Goal: Communication & Community: Answer question/provide support

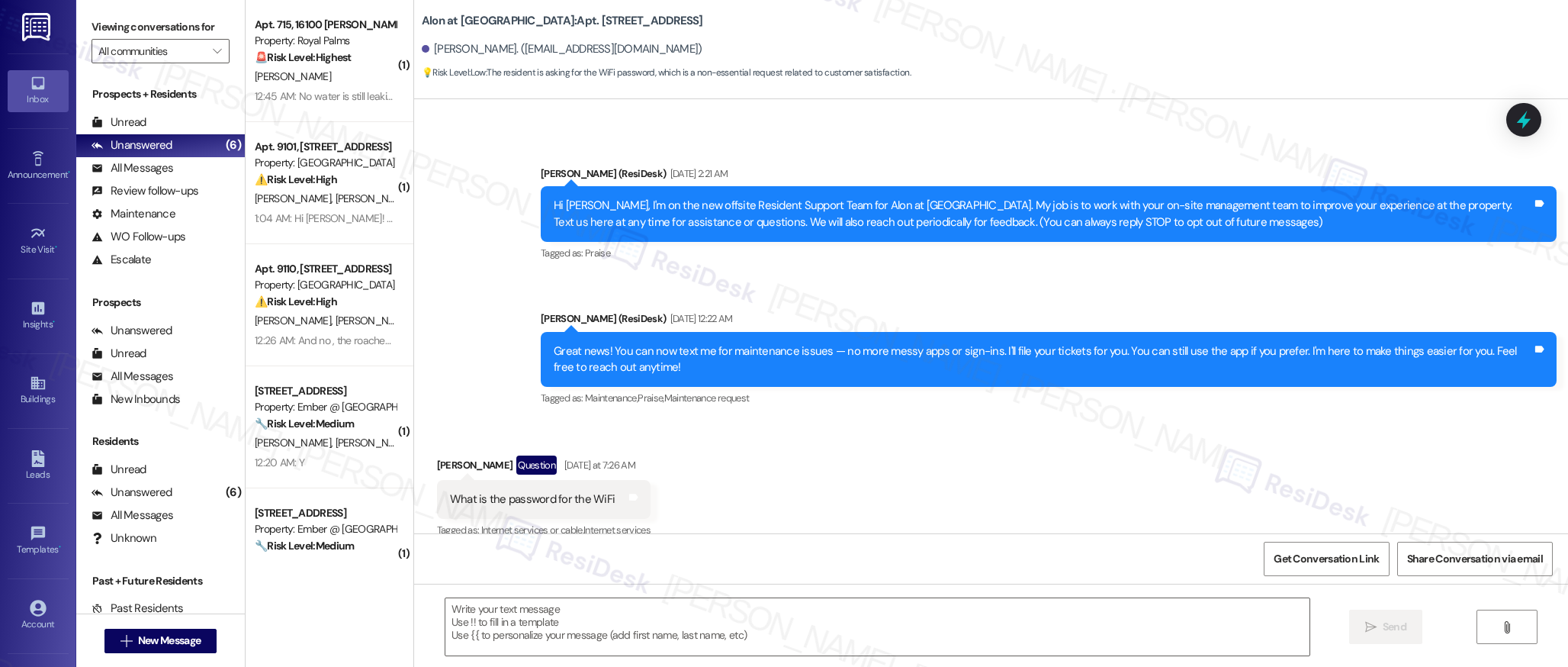
scroll to position [270, 0]
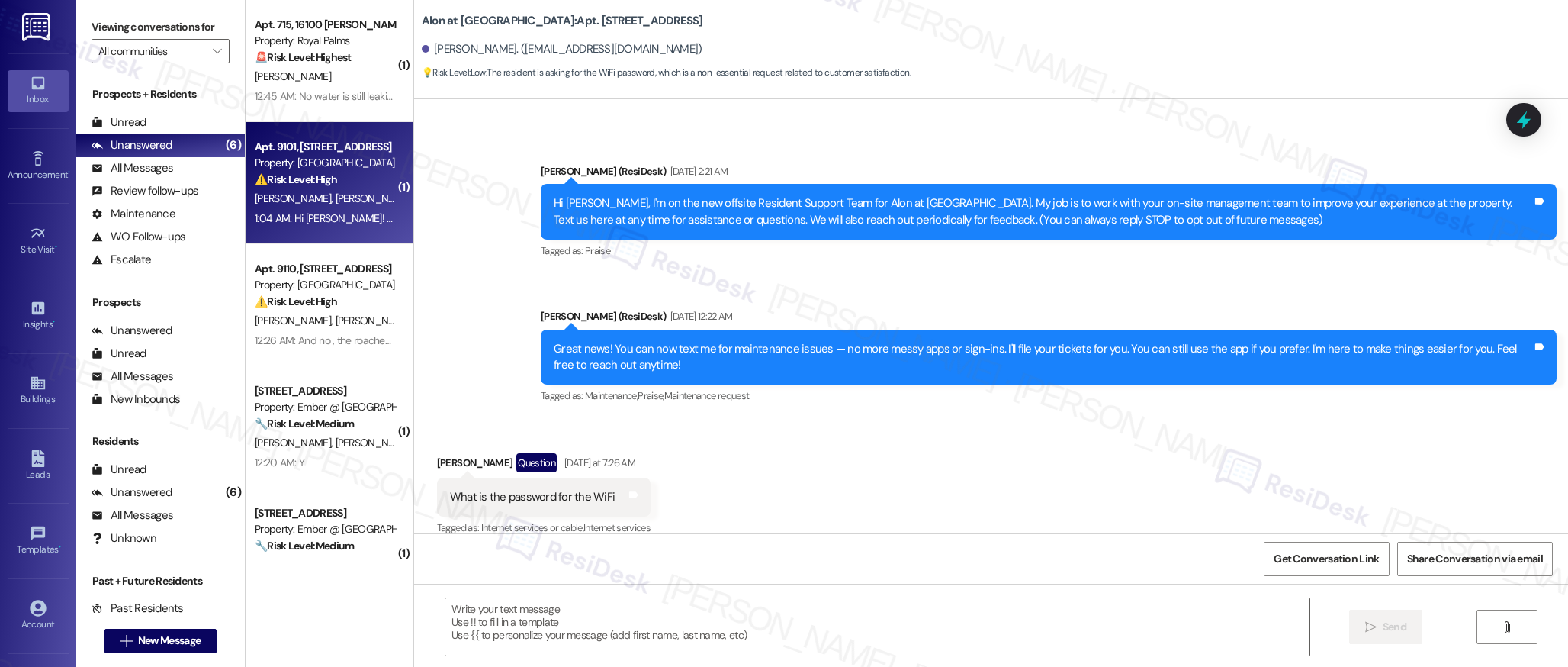
click at [335, 193] on span "[PERSON_NAME]" at bounding box center [373, 199] width 76 height 14
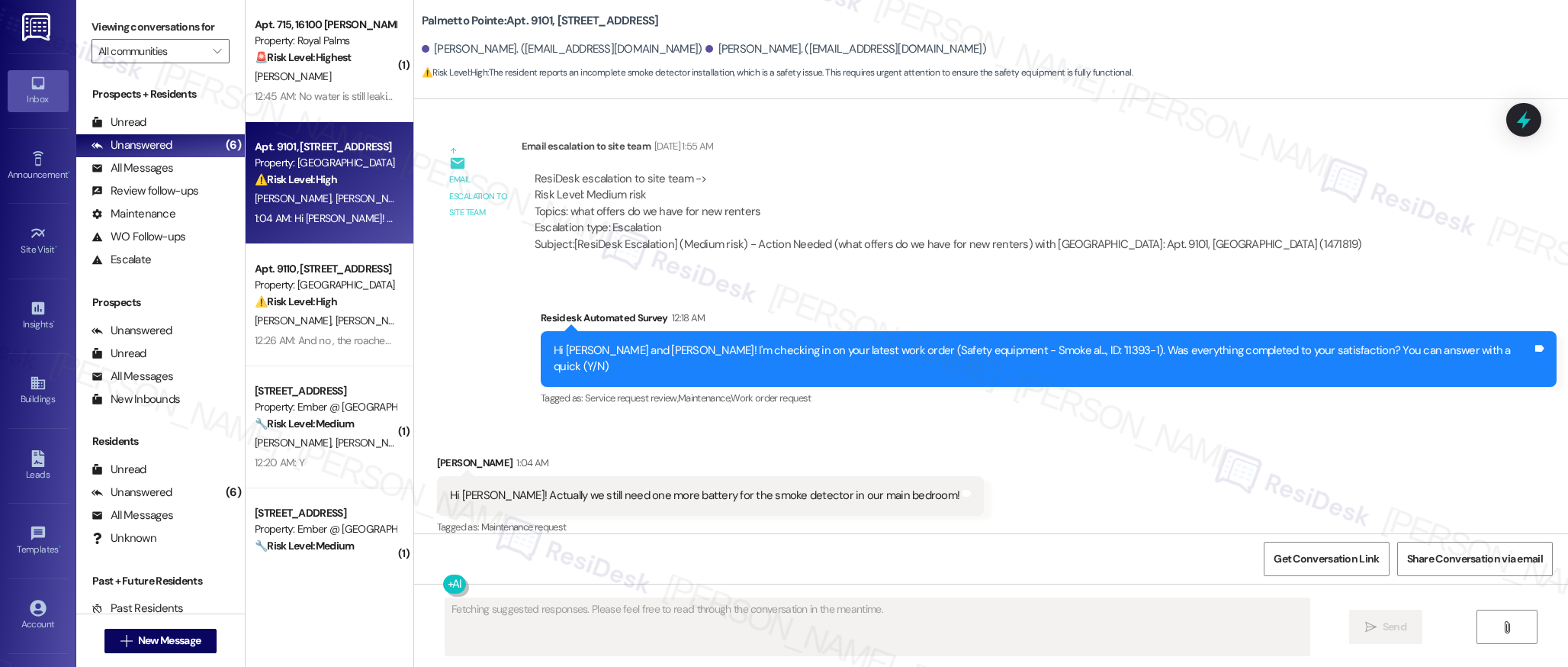
scroll to position [721, 0]
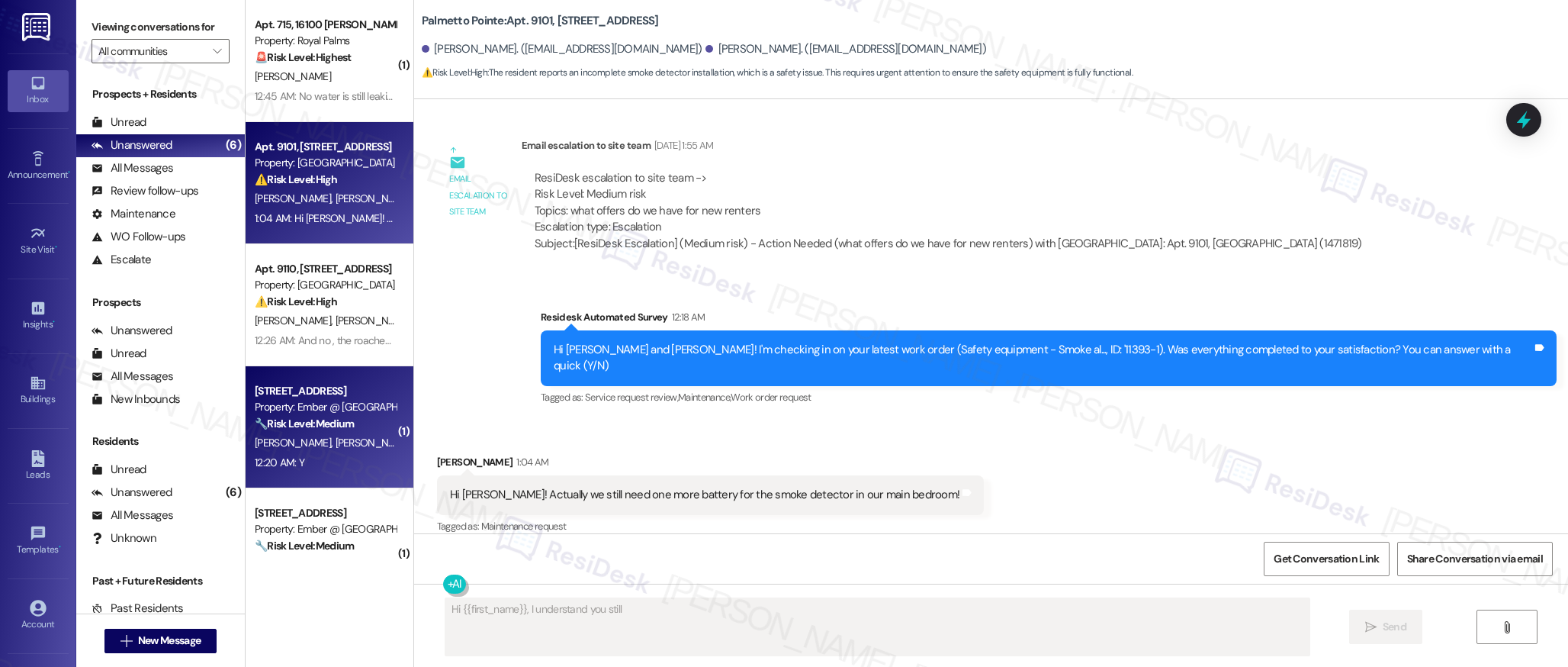
type textarea "Hi {{first_name}}, I understand you still need"
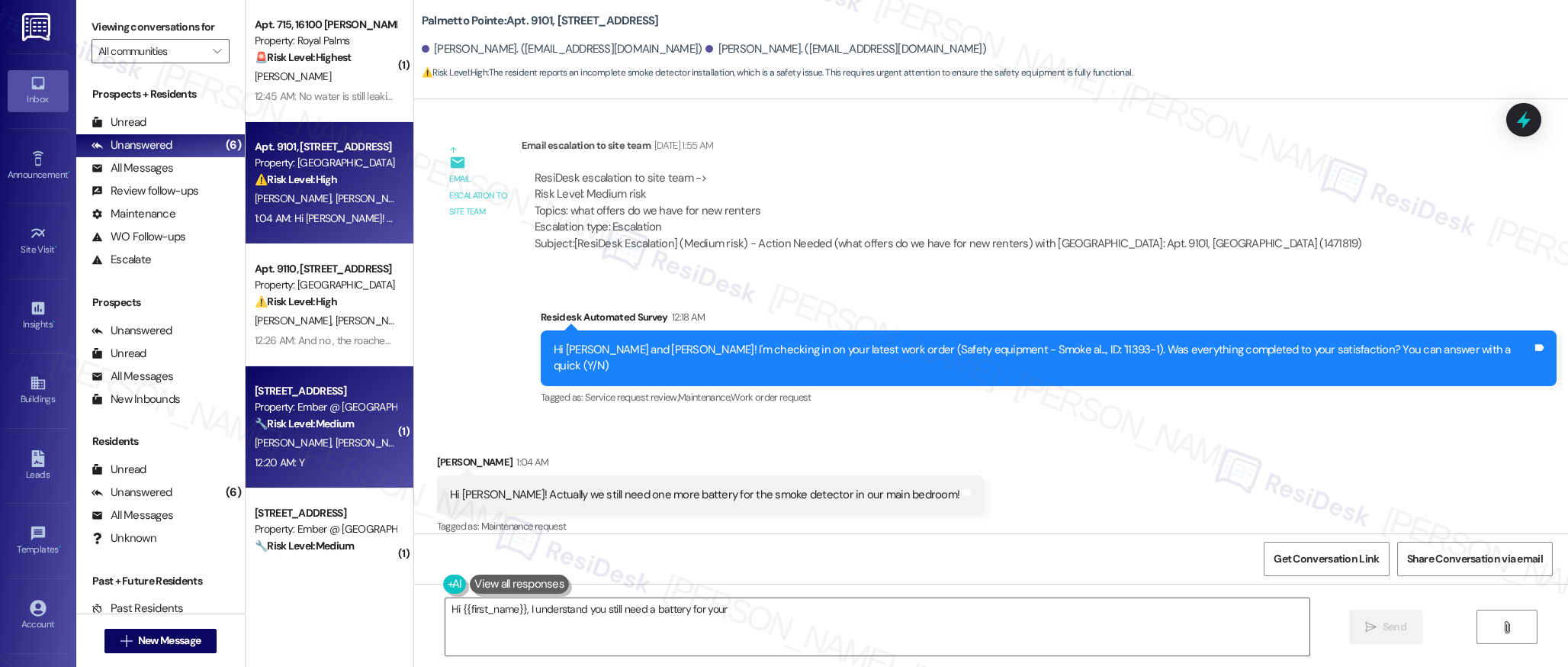
click at [338, 438] on span "[PERSON_NAME]" at bounding box center [373, 443] width 76 height 14
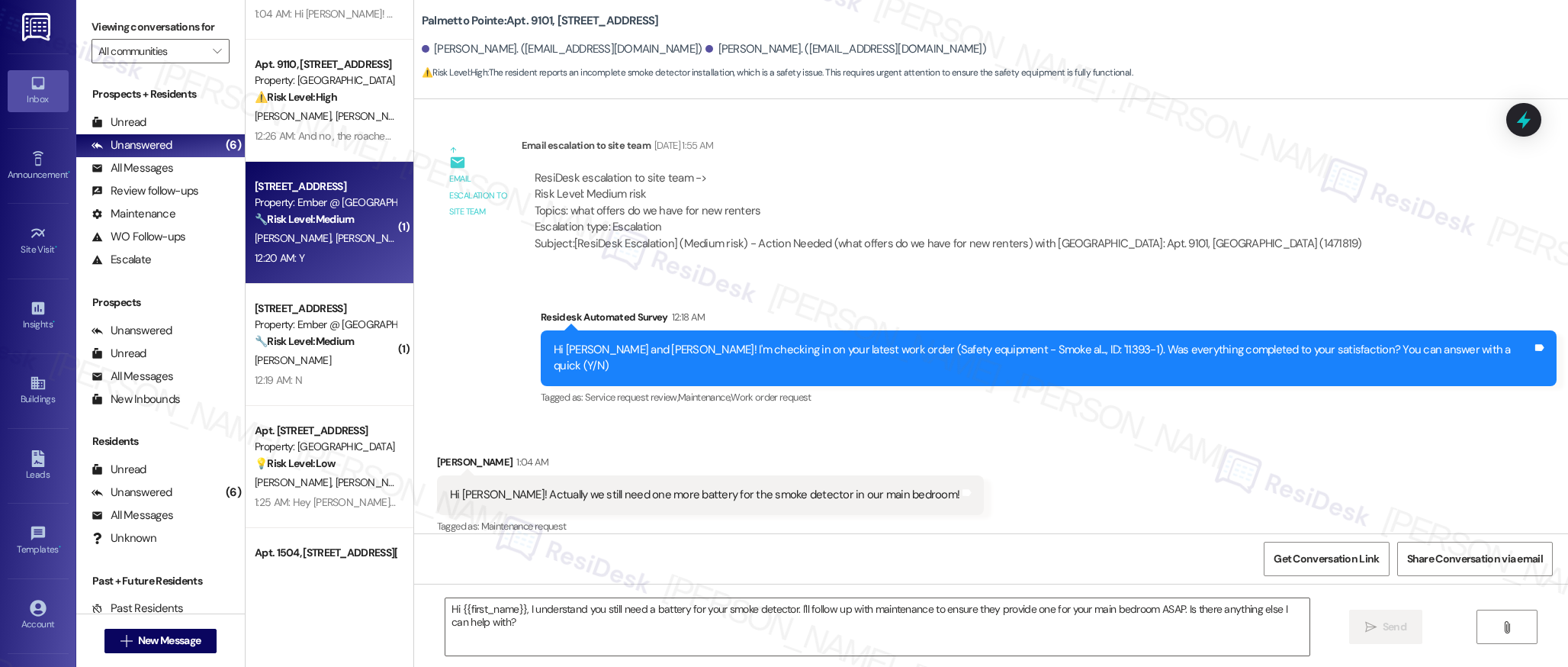
type textarea "Fetching suggested responses. Please feel free to read through the conversation…"
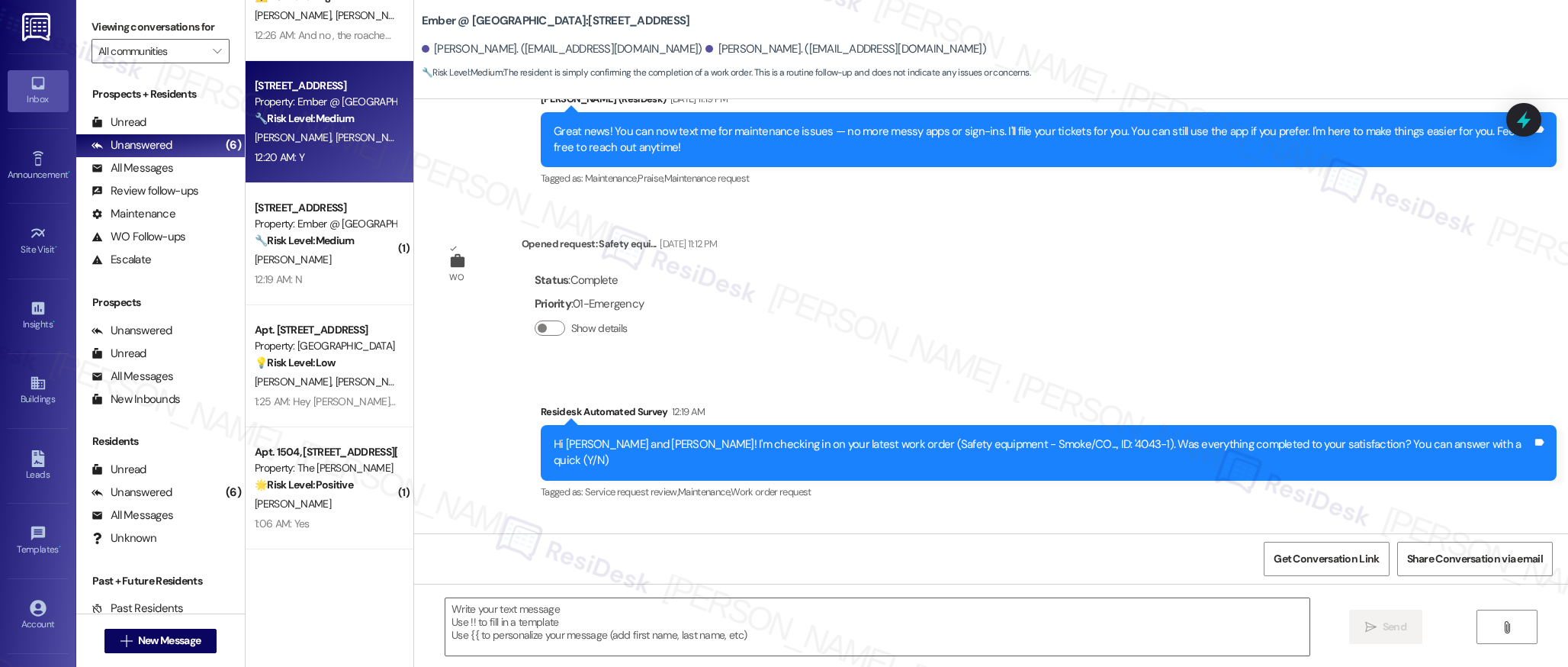
scroll to position [529, 0]
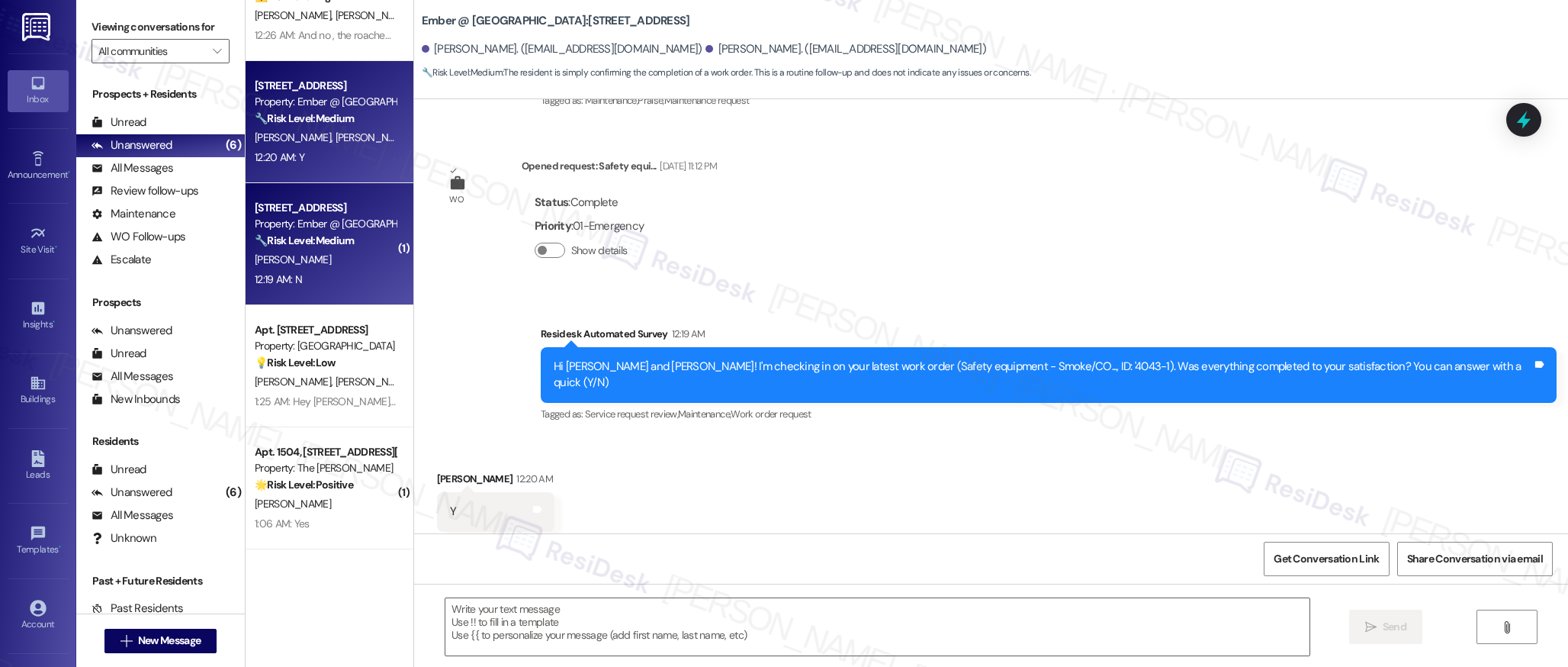
click at [331, 270] on div "12:19 AM: N 12:19 AM: N" at bounding box center [325, 280] width 144 height 19
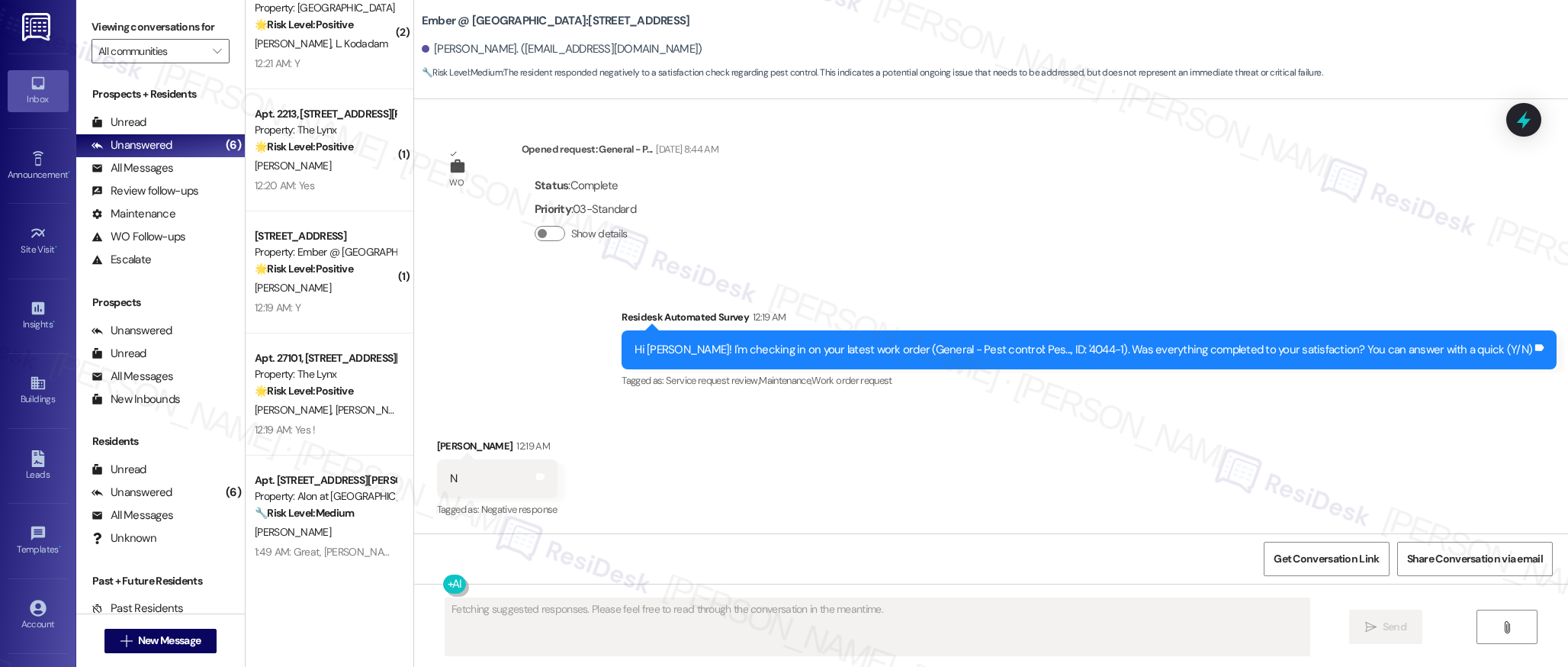
scroll to position [1639, 0]
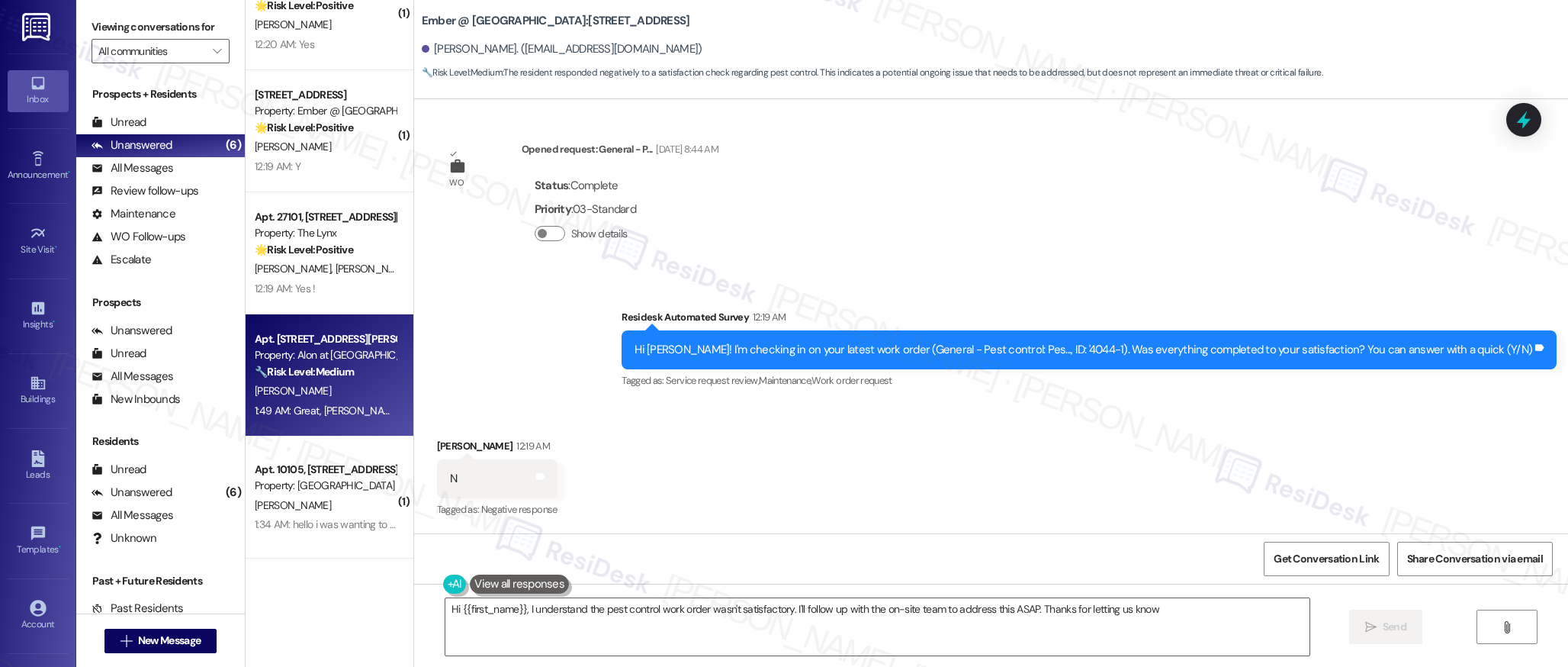
type textarea "Hi {{first_name}}, I understand the pest control work order wasn't satisfactory…"
click at [329, 416] on div "1:49 AM: Great, [PERSON_NAME]! Thanks for confirming entry permission. I've sub…" at bounding box center [621, 411] width 734 height 14
type textarea "Fetching suggested responses. Please feel free to read through the conversation…"
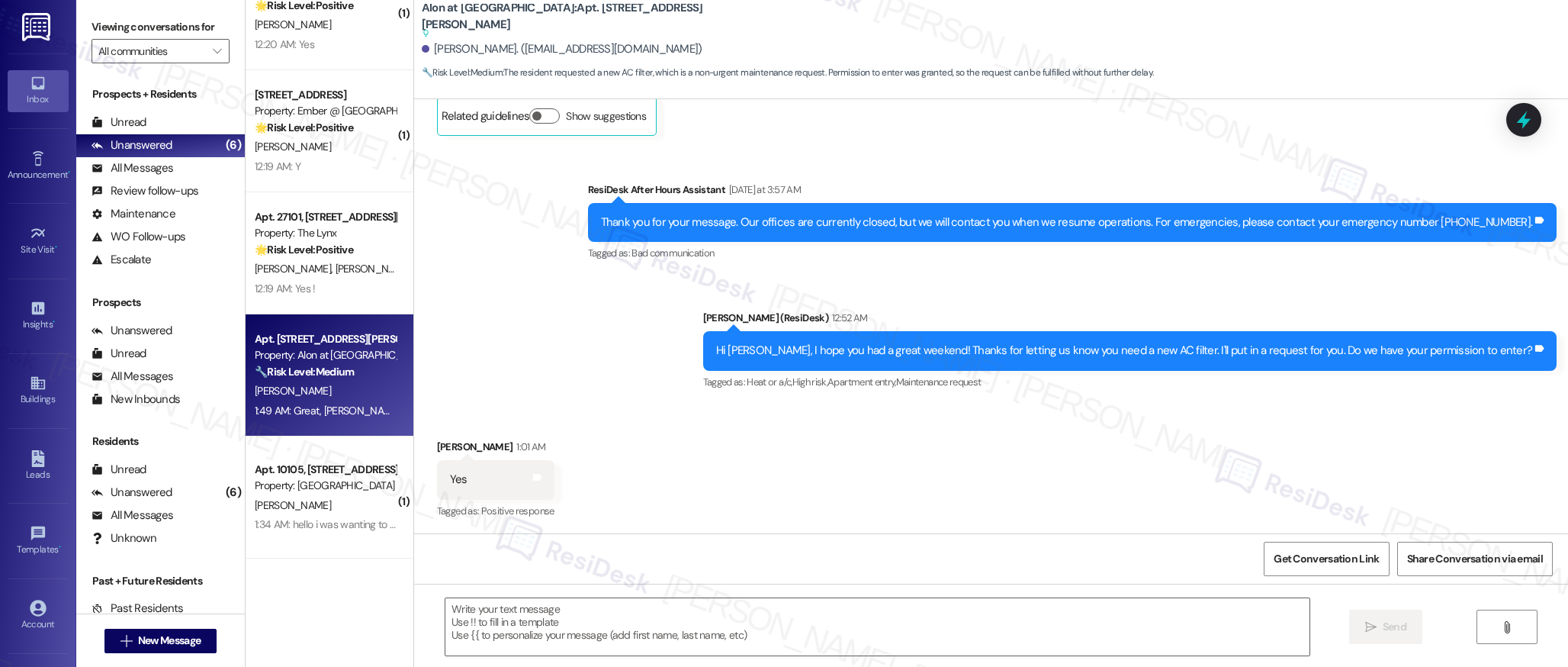
scroll to position [810, 0]
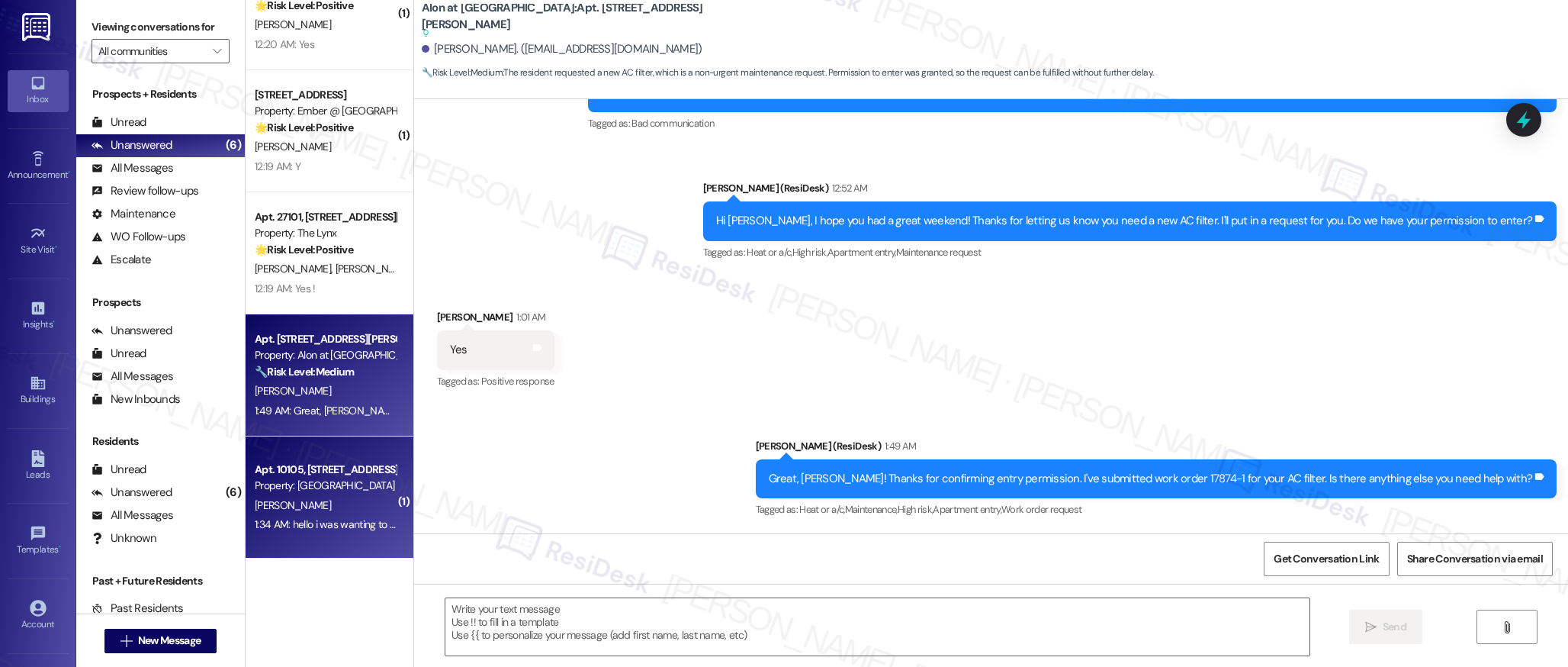
click at [299, 485] on div "Property: [GEOGRAPHIC_DATA]" at bounding box center [325, 485] width 141 height 16
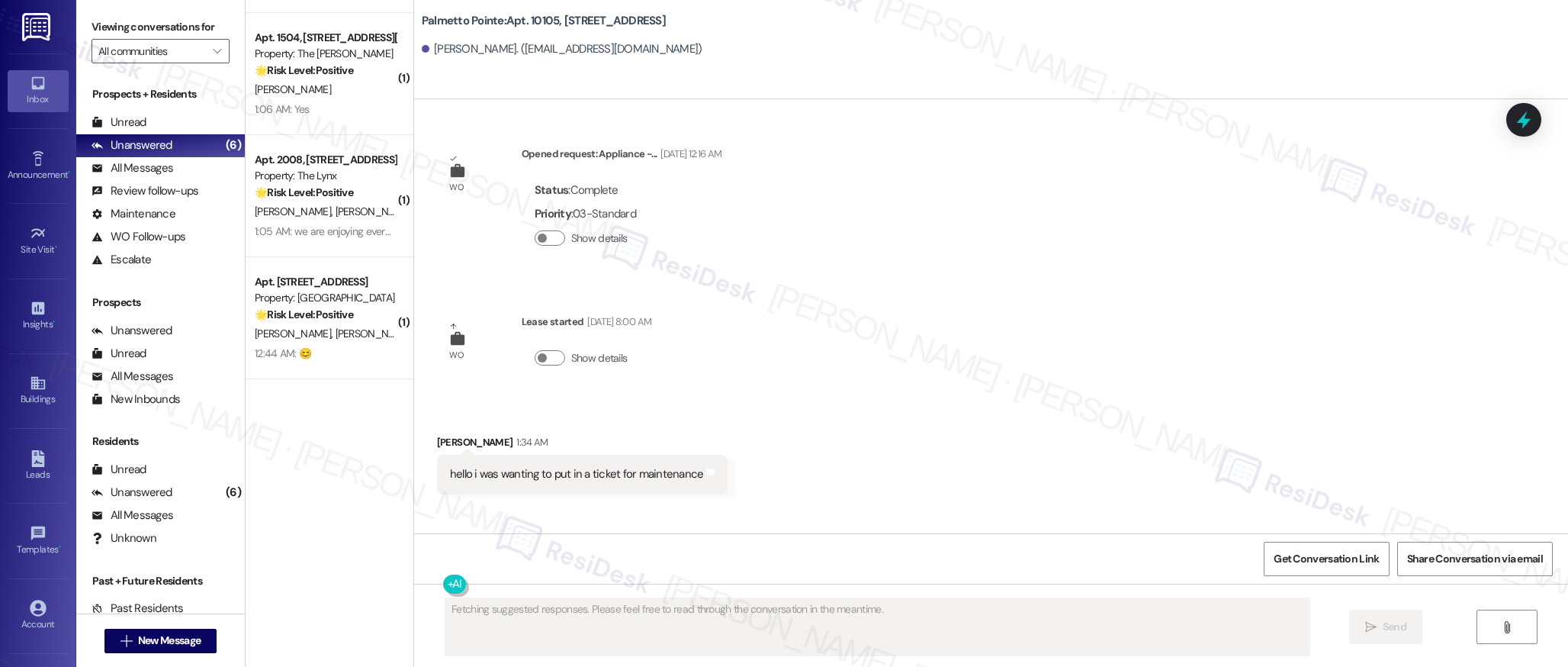
scroll to position [346, 0]
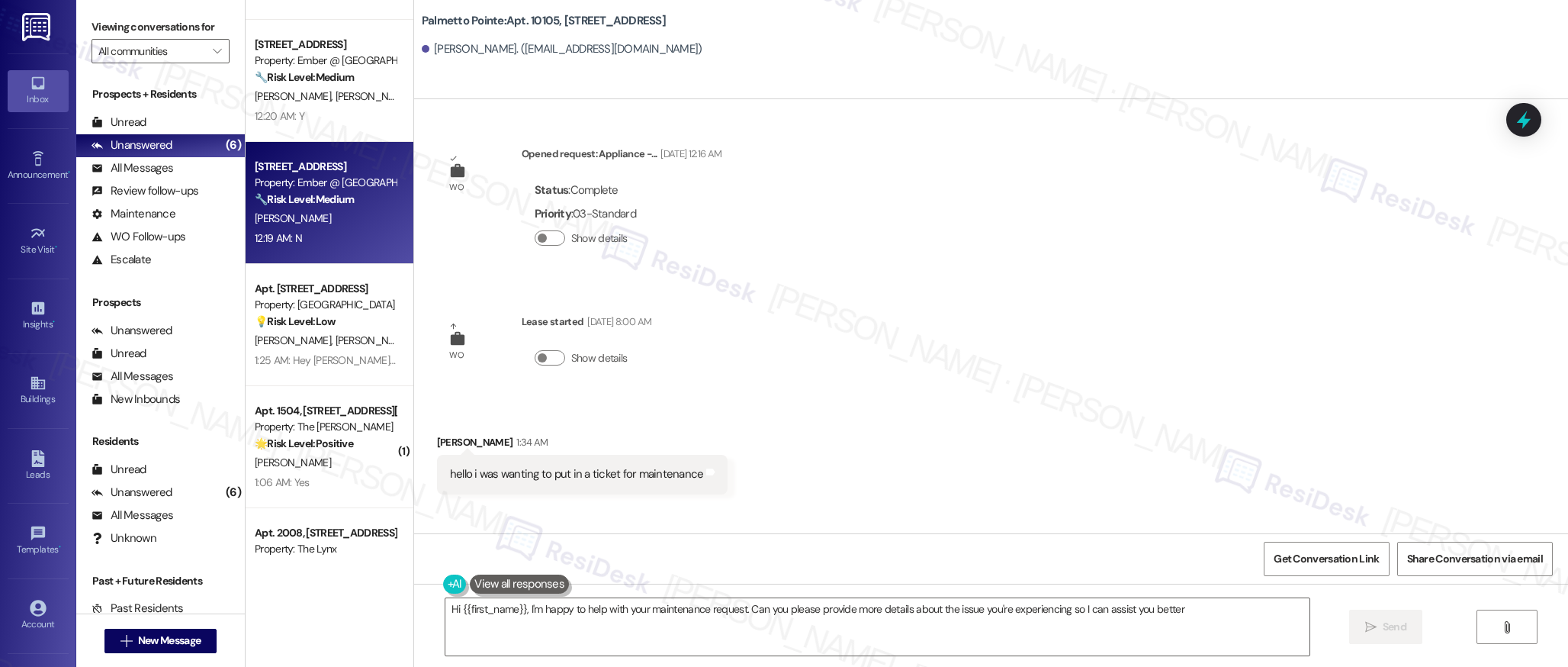
type textarea "Hi {{first_name}}, I'm happy to help with your maintenance request. Can you ple…"
click at [337, 211] on div "[PERSON_NAME]" at bounding box center [325, 219] width 144 height 19
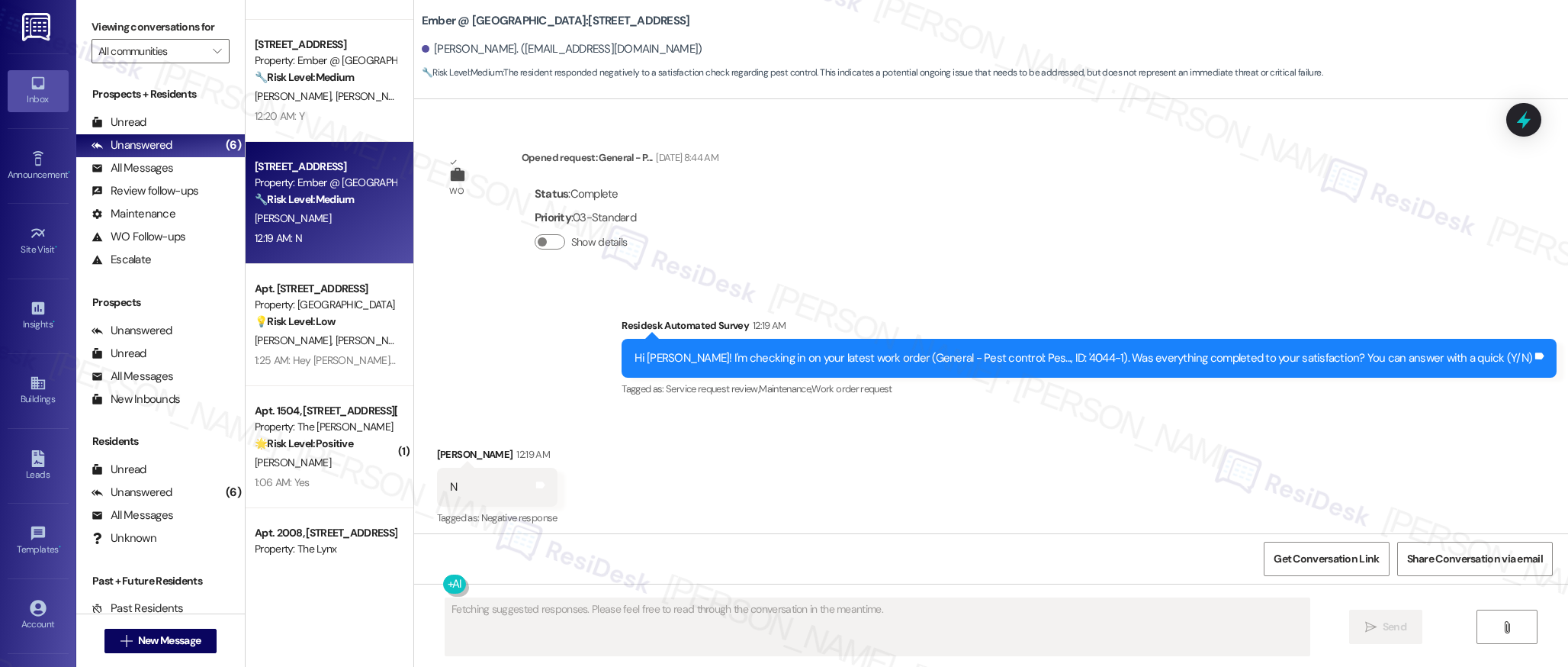
scroll to position [559, 0]
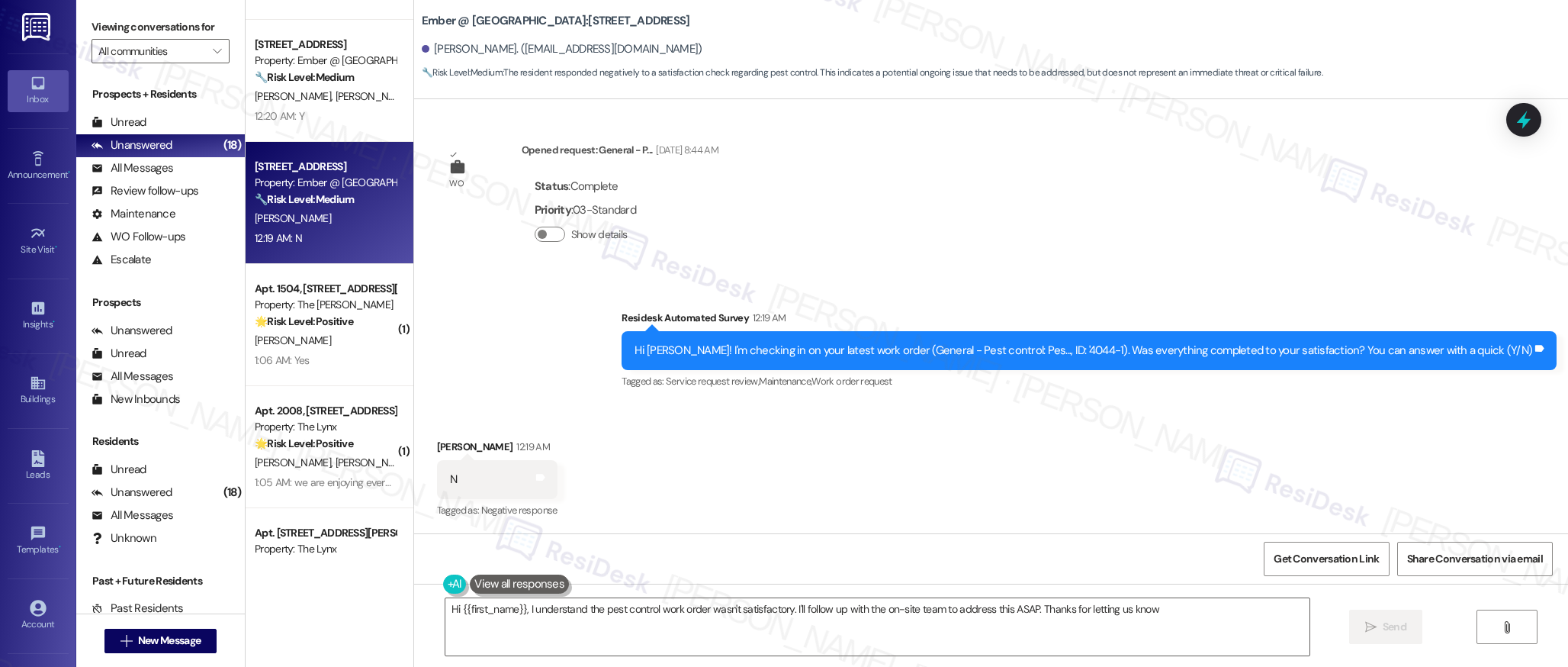
type textarea "Hi {{first_name}}, I understand the pest control work order wasn't satisfactory…"
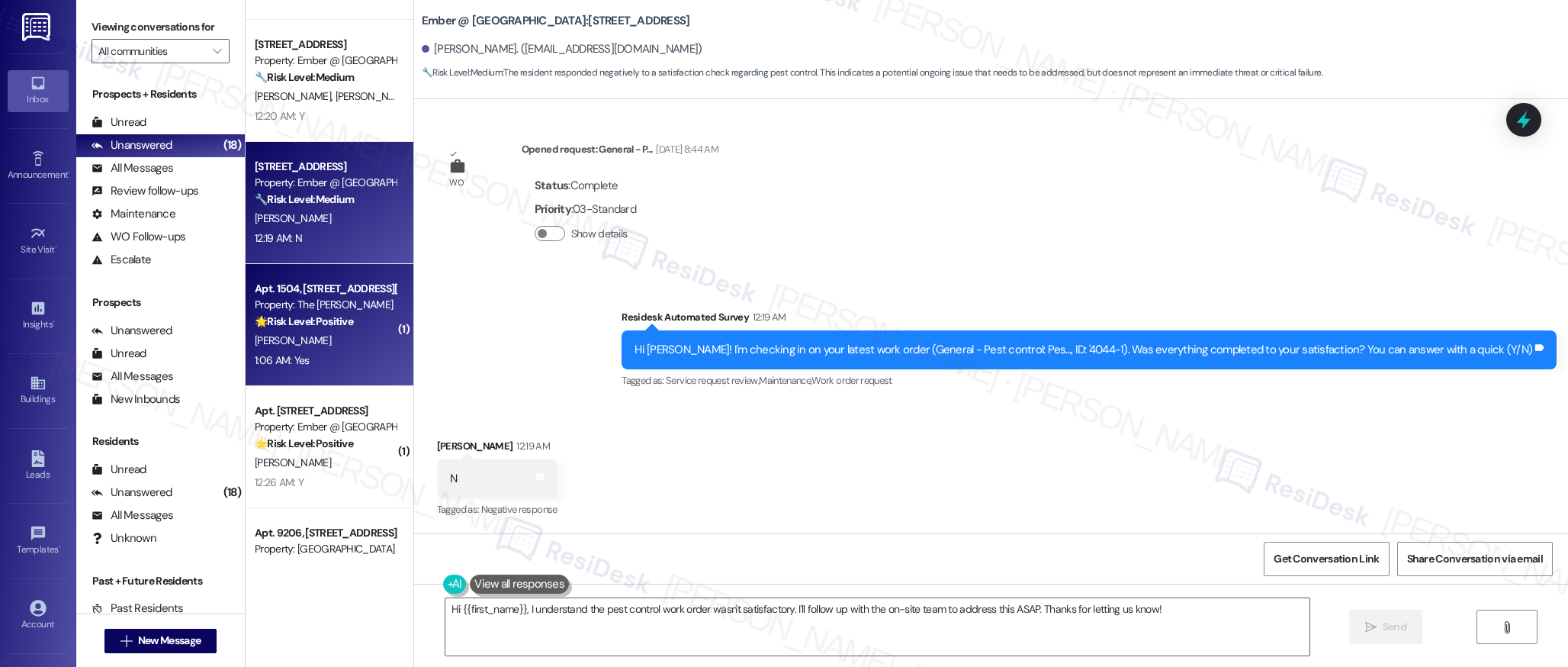
click at [365, 307] on div "Property: The [PERSON_NAME]" at bounding box center [325, 305] width 141 height 16
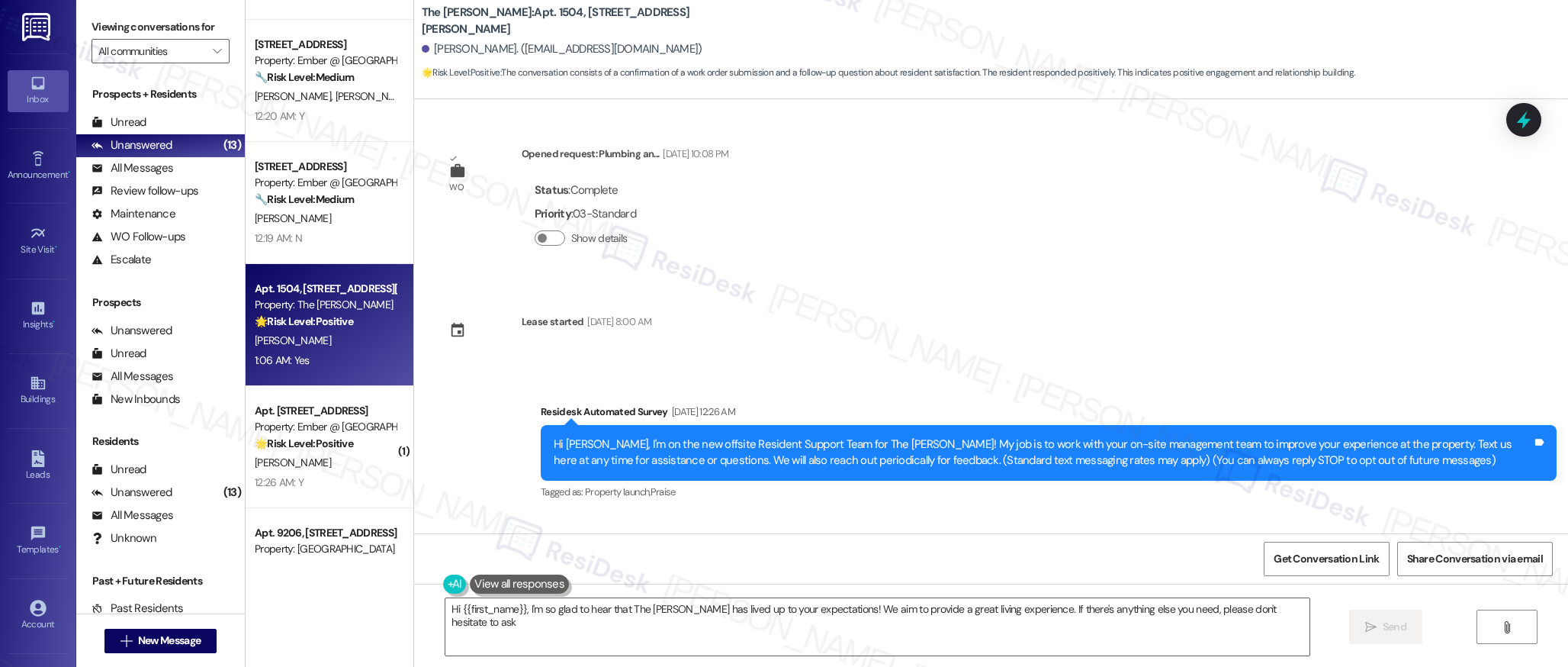
type textarea "Hi {{first_name}}, I'm so glad to hear that The [PERSON_NAME] has lived up to y…"
